Goal: Task Accomplishment & Management: Use online tool/utility

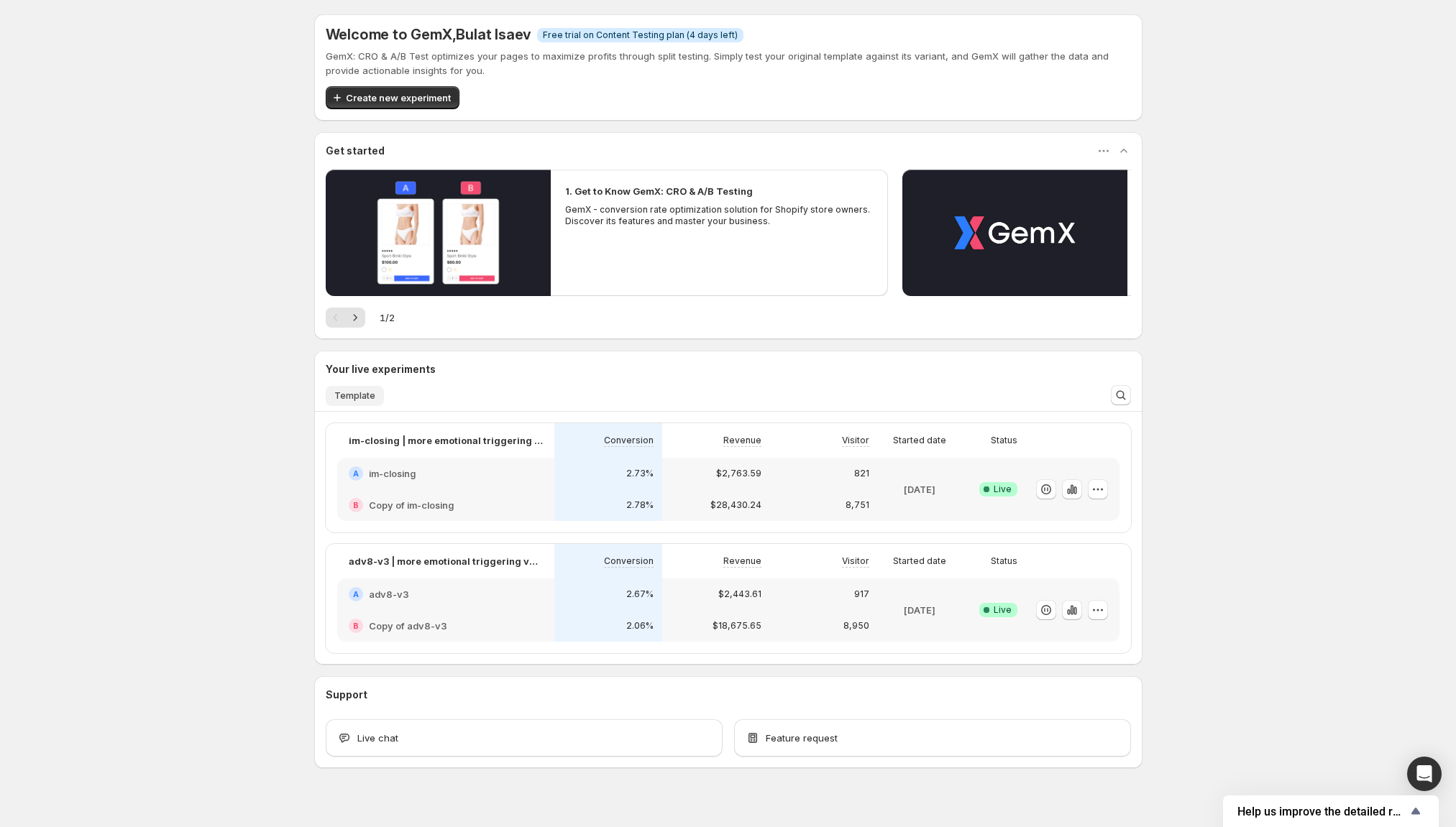
click at [370, 397] on span "Template" at bounding box center [355, 396] width 41 height 11
click at [362, 398] on span "Template" at bounding box center [355, 396] width 41 height 11
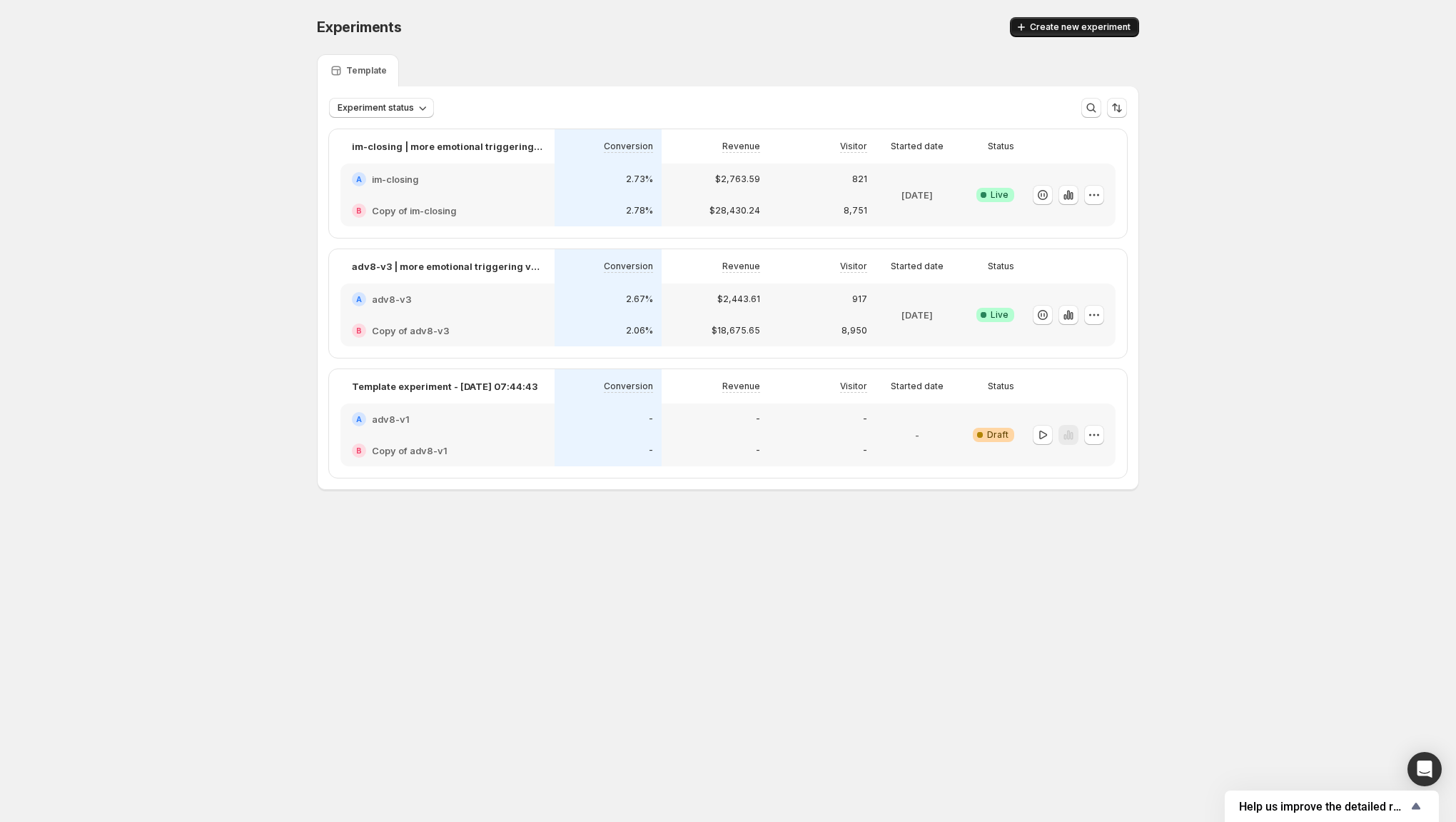
click at [1104, 32] on button "Create new experiment" at bounding box center [1075, 27] width 129 height 20
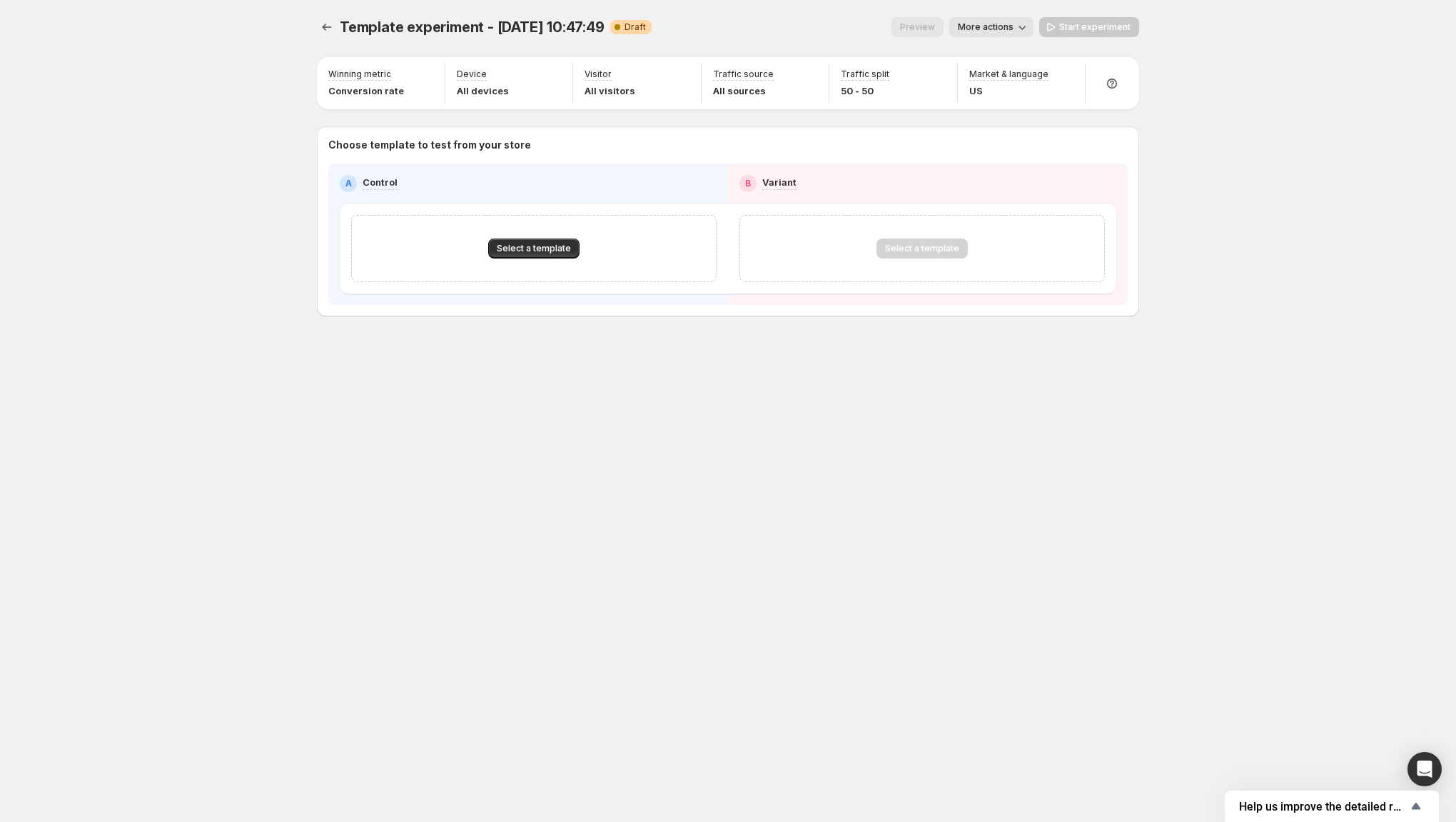
click at [316, 27] on div "Template experiment - [DATE] 10:47:49. This page is ready Template experiment -…" at bounding box center [728, 197] width 857 height 393
click at [320, 26] on icon "Experiments" at bounding box center [327, 27] width 14 height 14
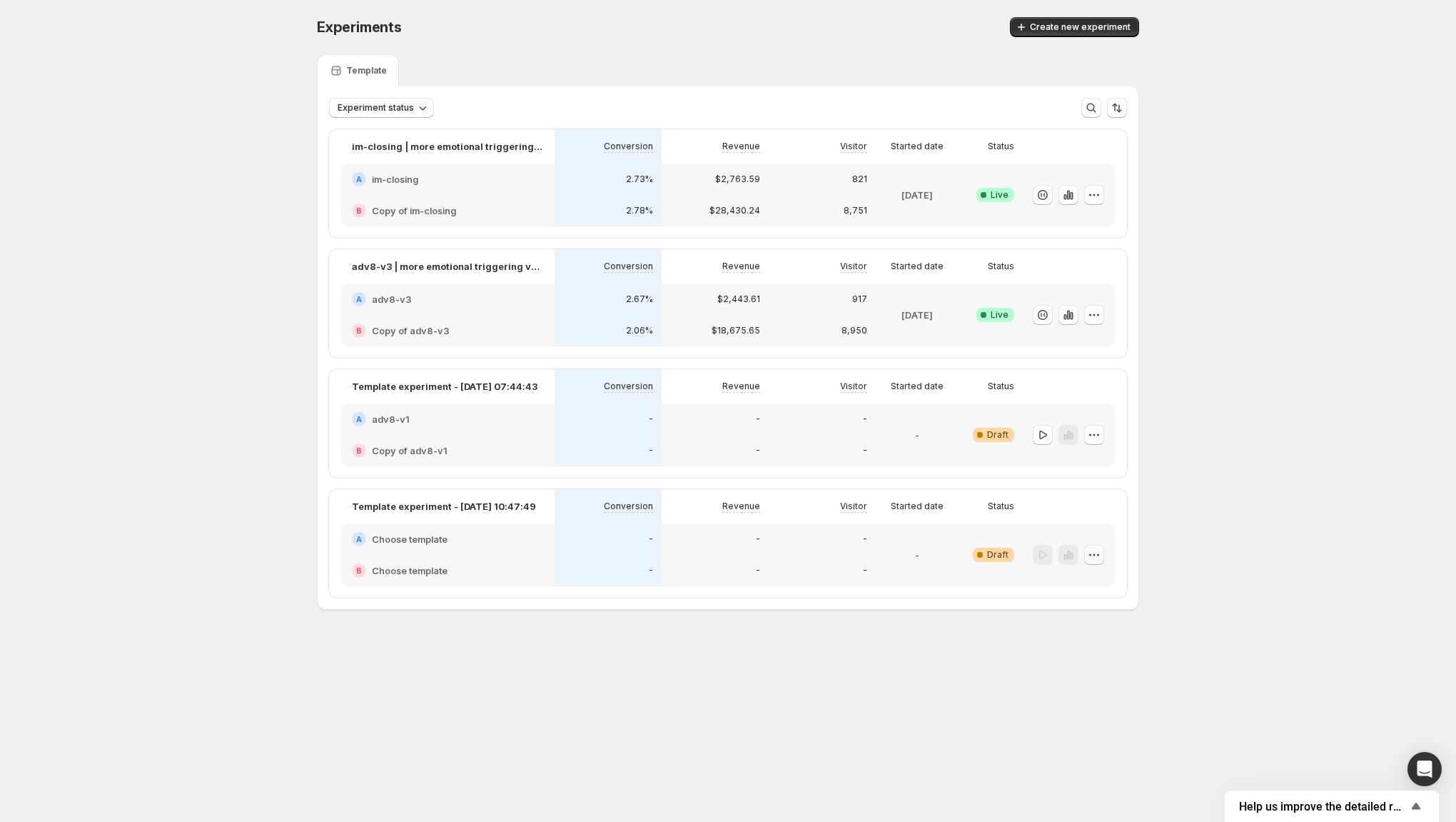
click at [1088, 550] on icon "button" at bounding box center [1095, 555] width 14 height 14
click at [1066, 666] on button "Delete" at bounding box center [1095, 656] width 96 height 23
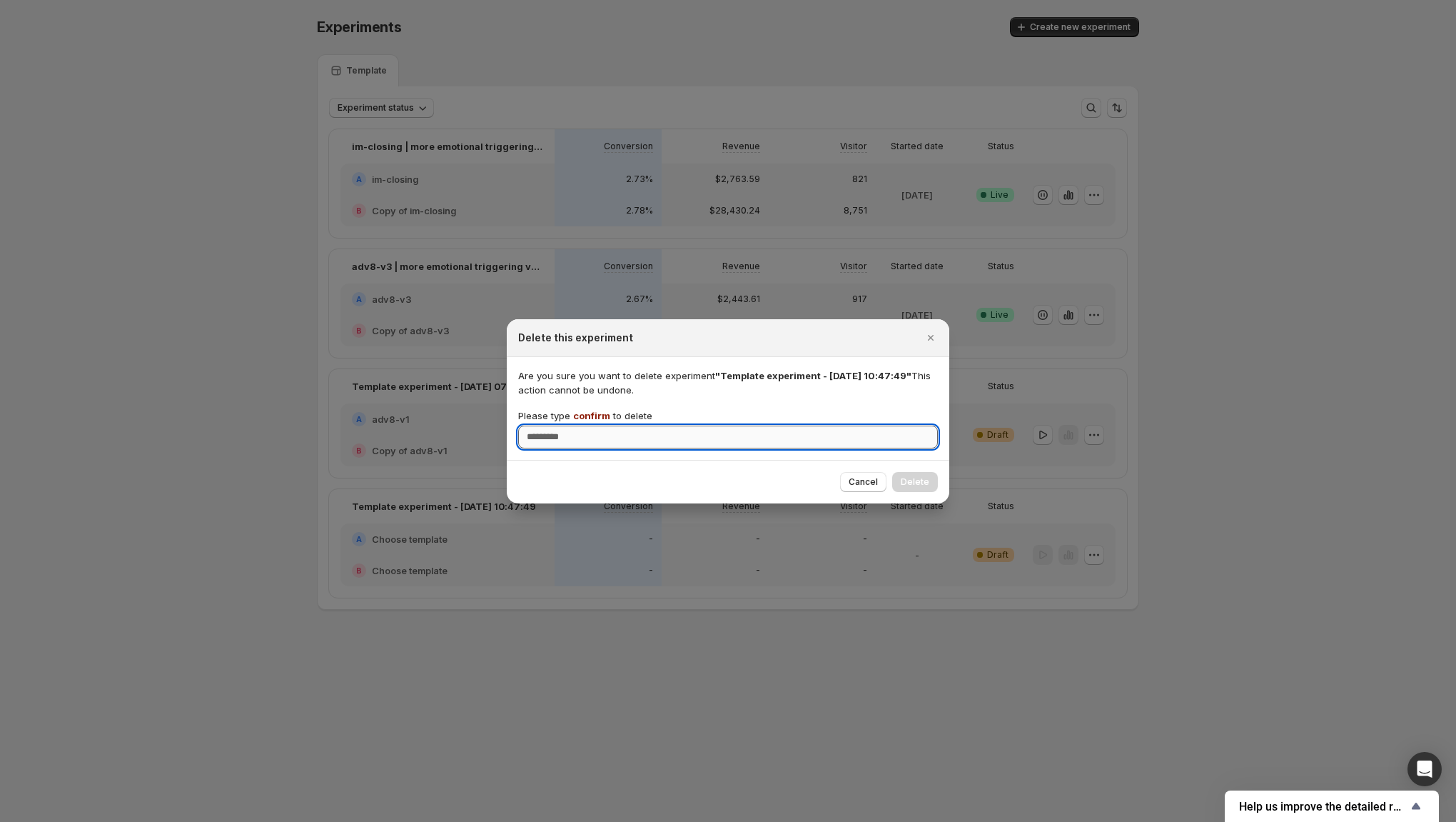
click at [713, 433] on input "Please type confirm to delete" at bounding box center [728, 437] width 420 height 23
type input "*******"
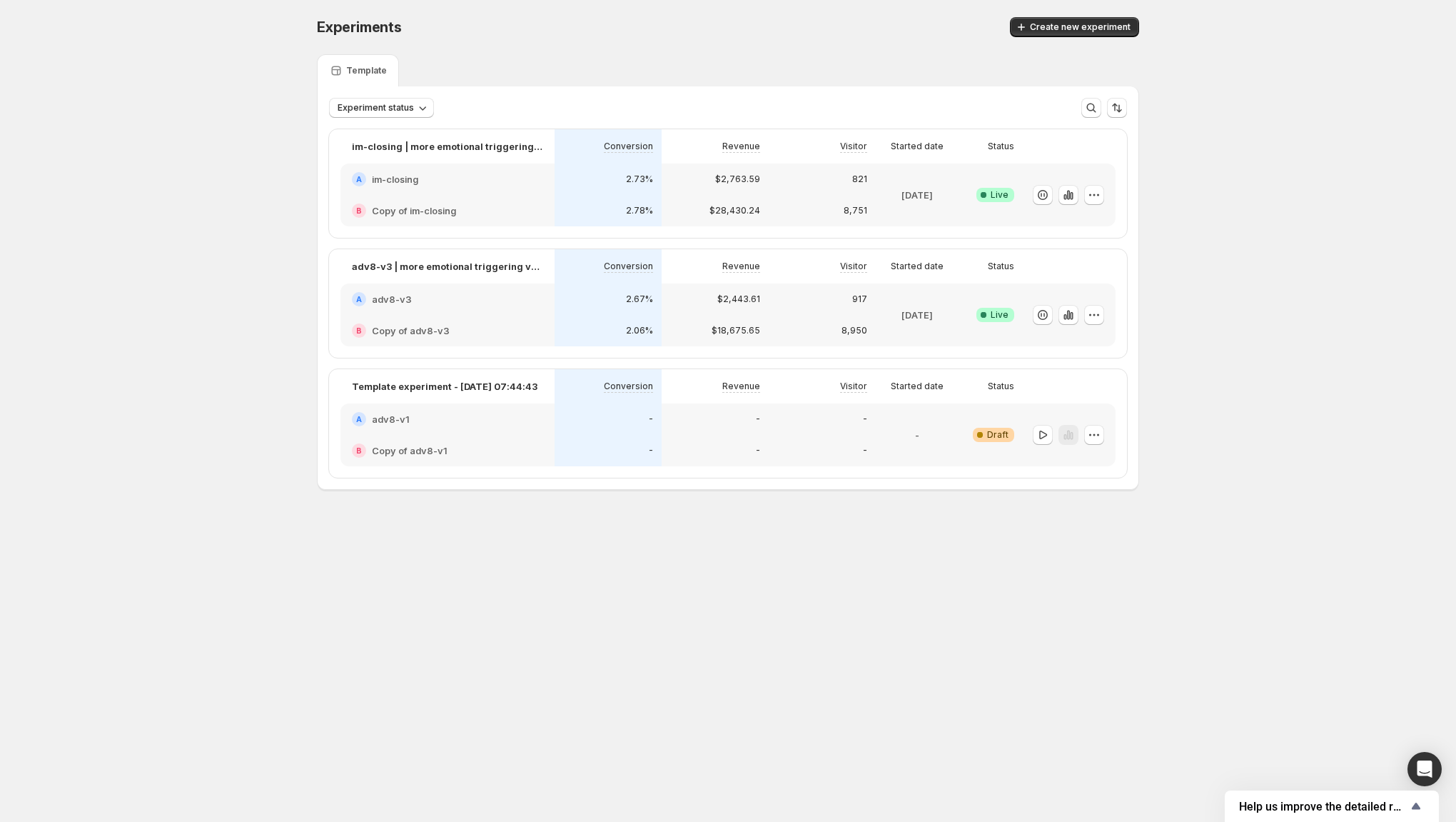
click at [463, 402] on div "Template experiment - [DATE] 07:44:43" at bounding box center [447, 386] width 214 height 34
click at [960, 438] on div "Warning Complete Draft" at bounding box center [990, 435] width 64 height 63
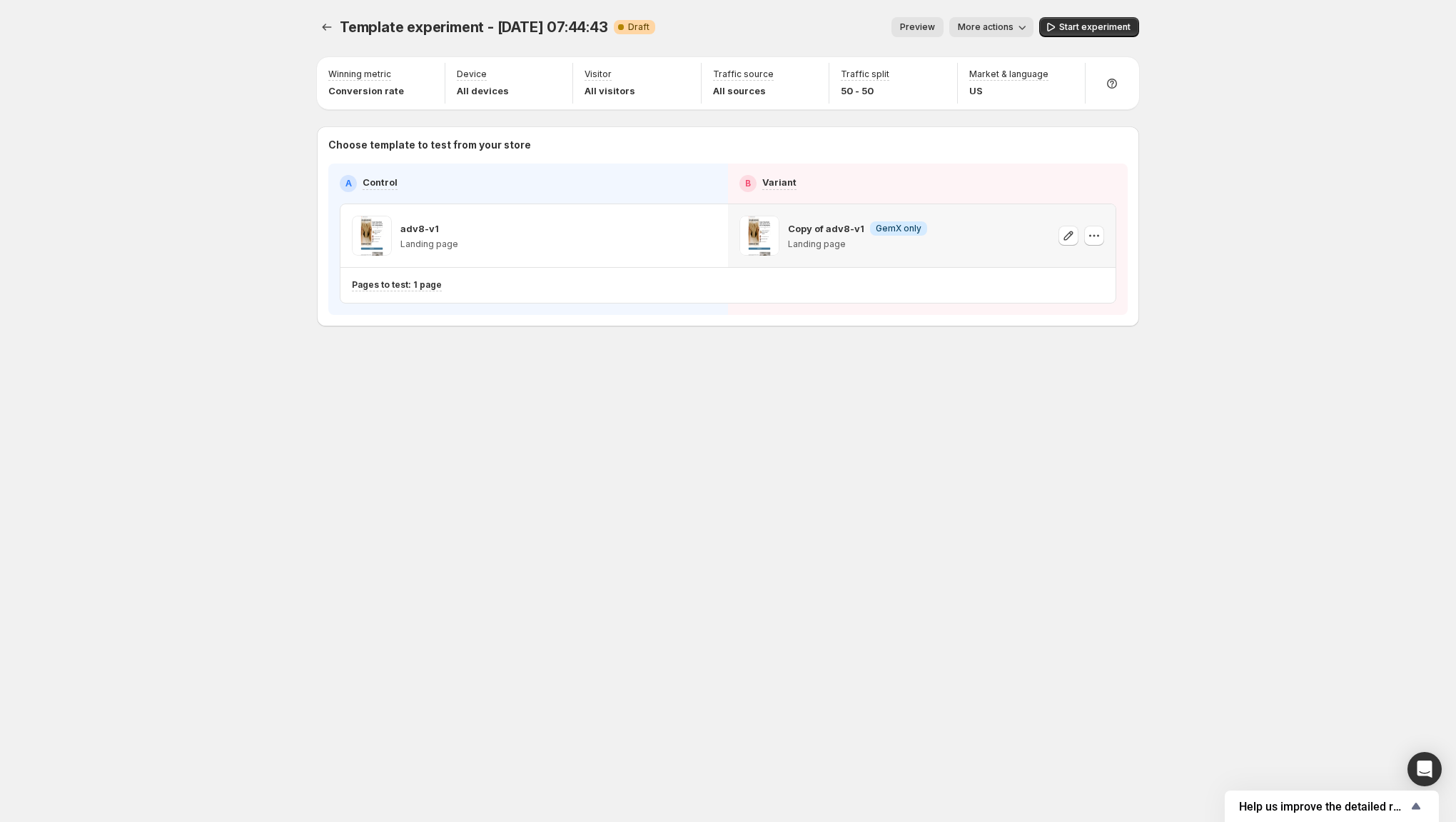
click at [1013, 236] on div "Copy of adv8-v1 Info GemX only Landing page" at bounding box center [922, 235] width 365 height 40
click at [1066, 235] on icon "button" at bounding box center [1069, 235] width 14 height 14
click at [903, 92] on div "Traffic split 50 - 50" at bounding box center [893, 84] width 116 height 41
click at [932, 77] on icon "button" at bounding box center [939, 76] width 14 height 14
drag, startPoint x: 931, startPoint y: 101, endPoint x: 804, endPoint y: 97, distance: 127.1
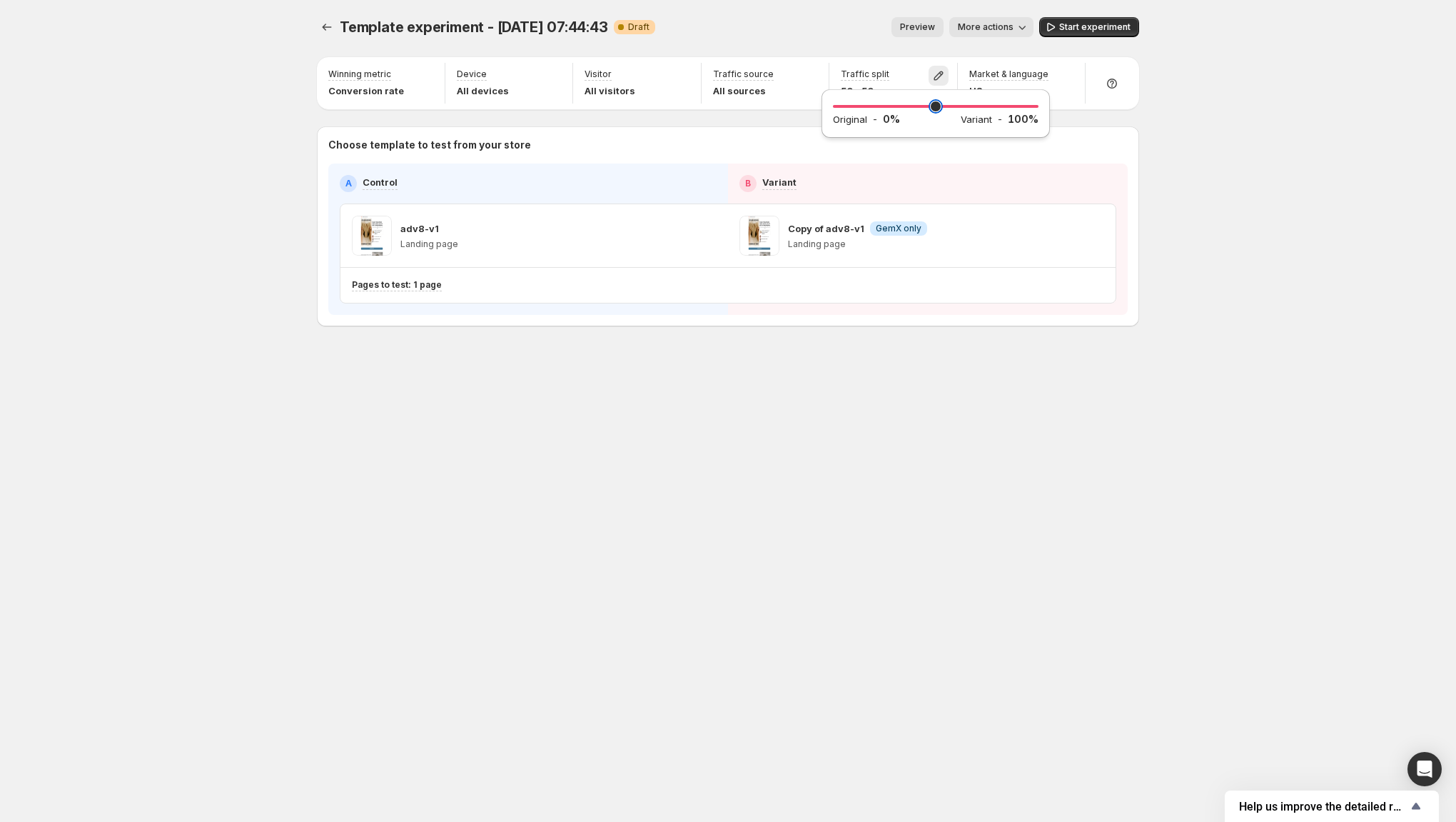
type input "*"
click at [833, 97] on input "range" at bounding box center [936, 106] width 206 height 20
click at [802, 16] on div "Template experiment - [DATE] 07:44:43. This page is ready Template experiment -…" at bounding box center [728, 27] width 822 height 54
click at [1106, 23] on span "Start experiment" at bounding box center [1095, 27] width 71 height 11
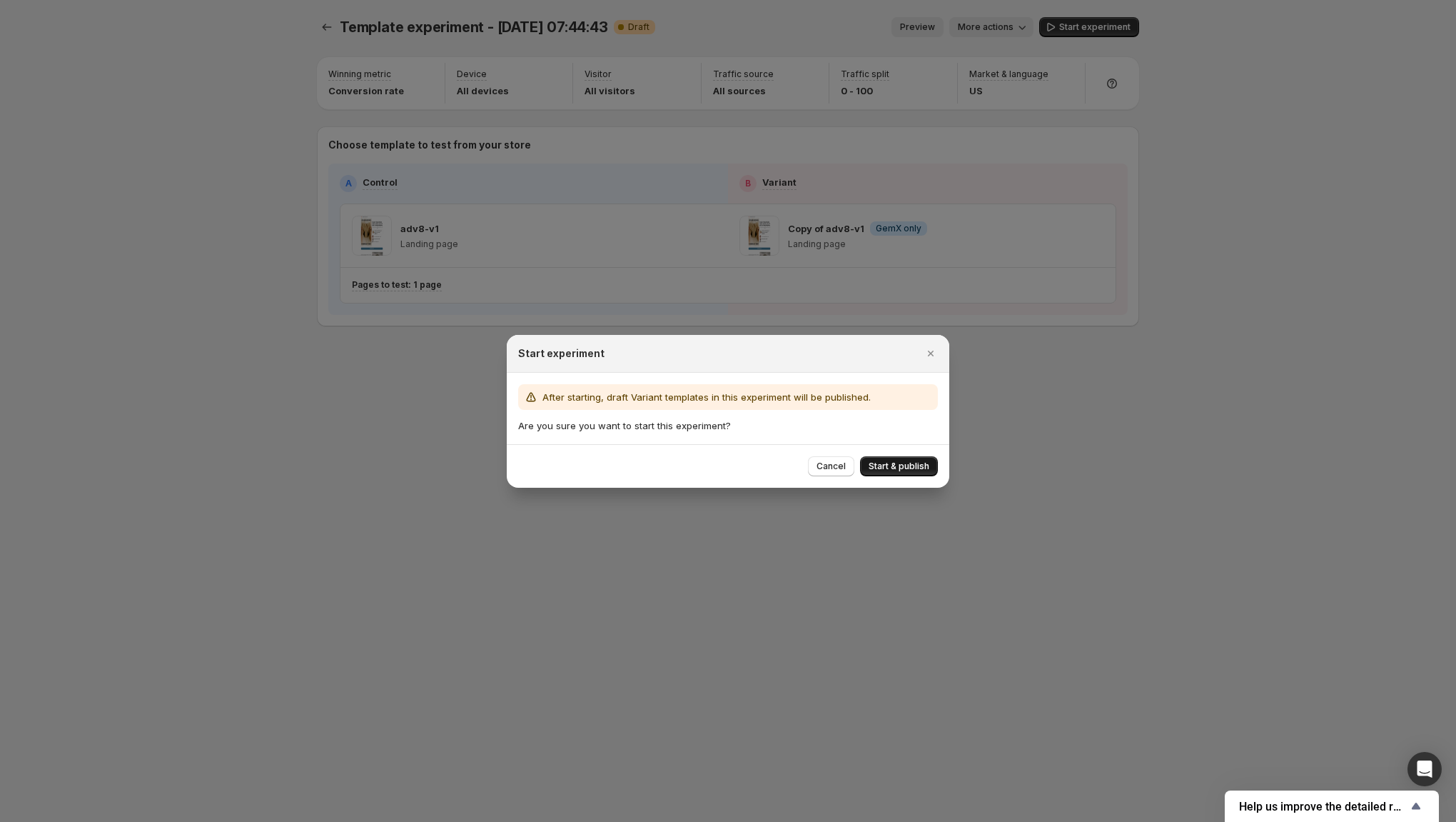
click at [893, 460] on span "Start & publish" at bounding box center [899, 466] width 61 height 11
